Goal: Navigation & Orientation: Go to known website

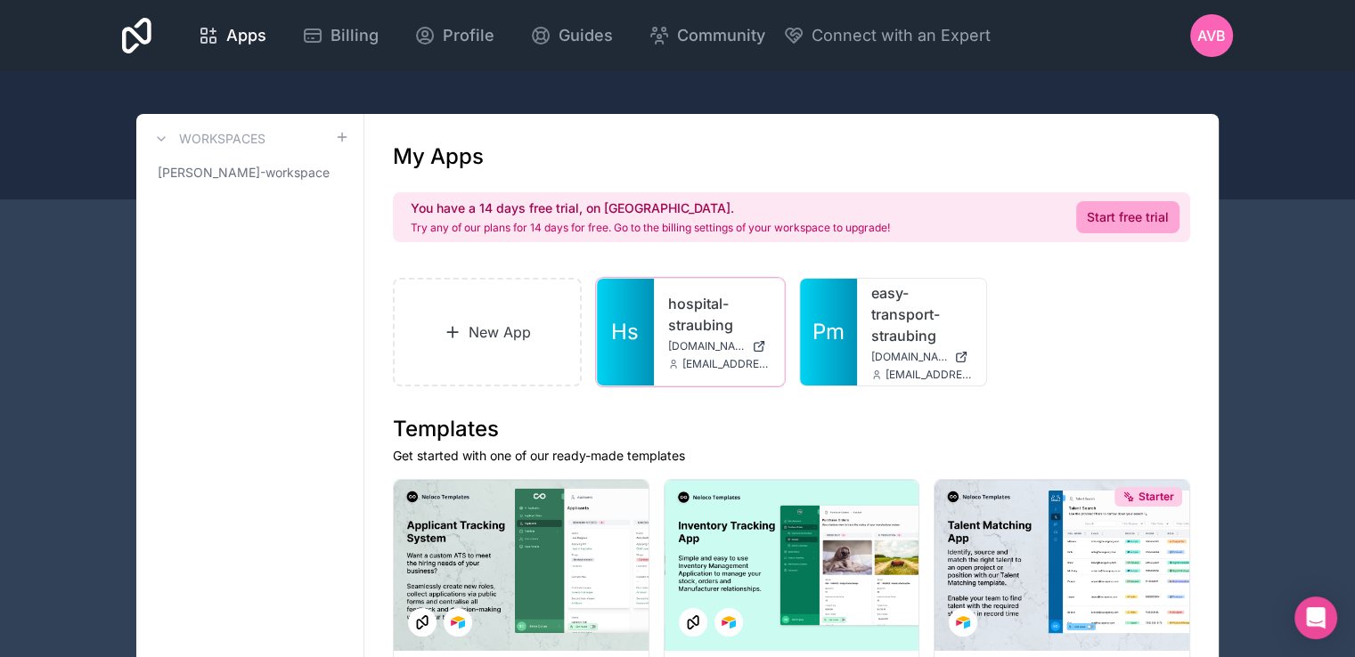
click at [638, 340] on link "Hs" at bounding box center [625, 332] width 57 height 107
click at [818, 316] on link "Pm" at bounding box center [828, 332] width 57 height 107
